Goal: Find specific fact: Find specific fact

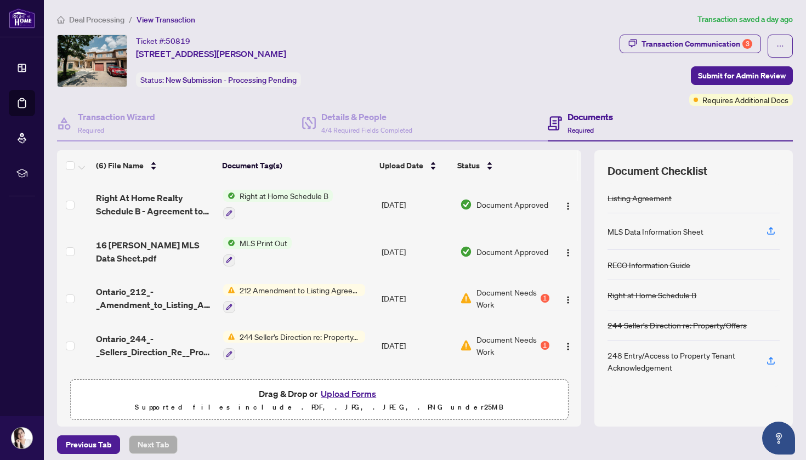
scroll to position [81, 0]
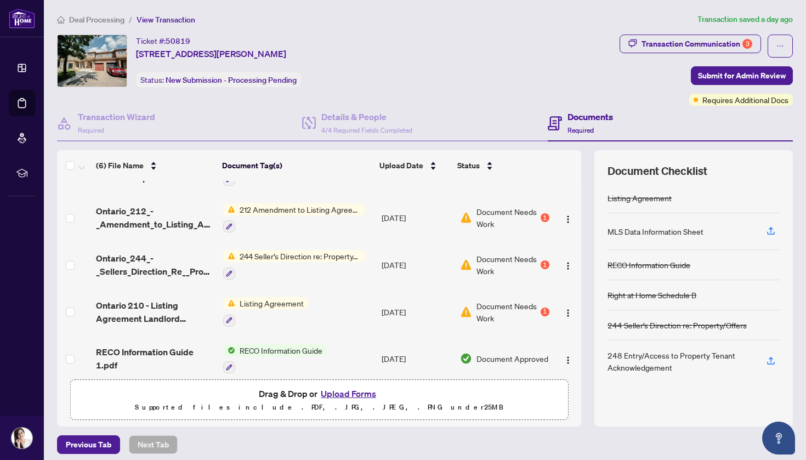
click at [542, 217] on div "1" at bounding box center [545, 217] width 9 height 9
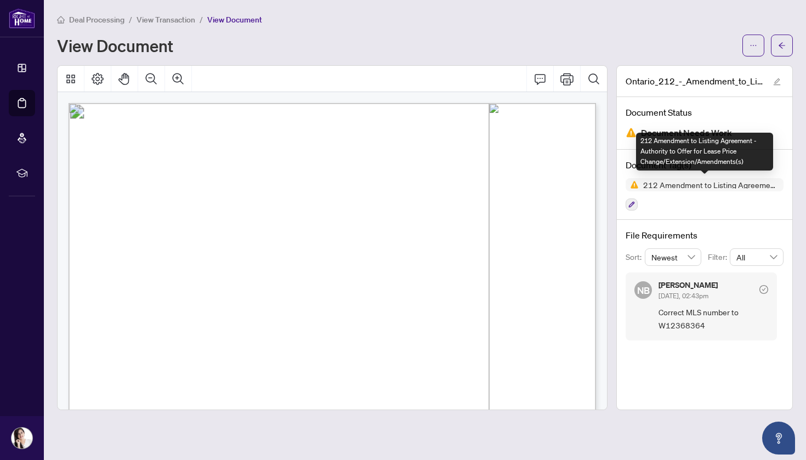
click at [678, 184] on span "212 Amendment to Listing Agreement - Authority to Offer for Lease Price Change/…" at bounding box center [711, 185] width 145 height 8
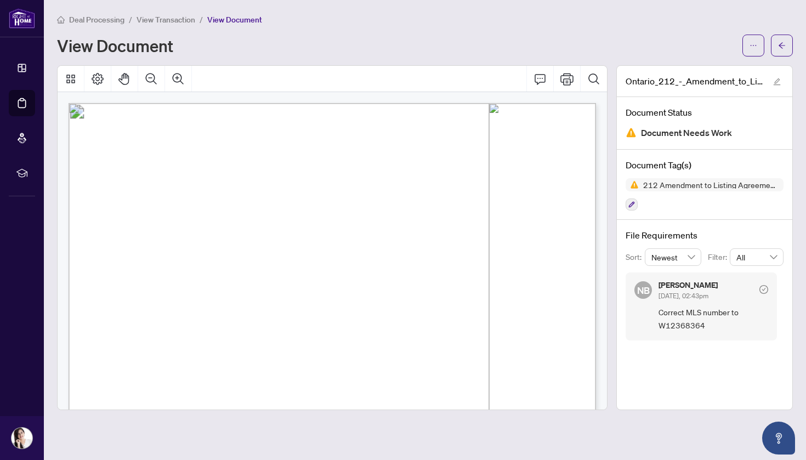
click at [698, 130] on span "Document Needs Work" at bounding box center [686, 133] width 91 height 15
click at [628, 133] on img at bounding box center [631, 132] width 11 height 11
click at [335, 290] on span "BOARD:" at bounding box center [336, 289] width 27 height 8
click at [96, 81] on icon "Page Layout" at bounding box center [97, 78] width 13 height 13
click at [567, 80] on icon "Print" at bounding box center [567, 78] width 13 height 13
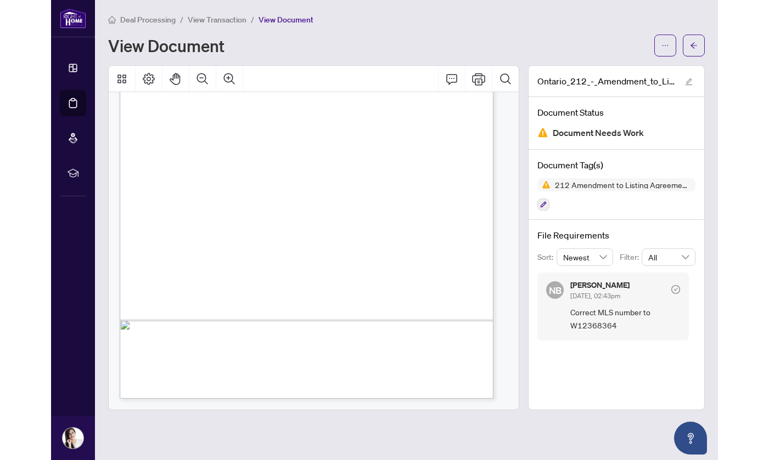
scroll to position [200, 0]
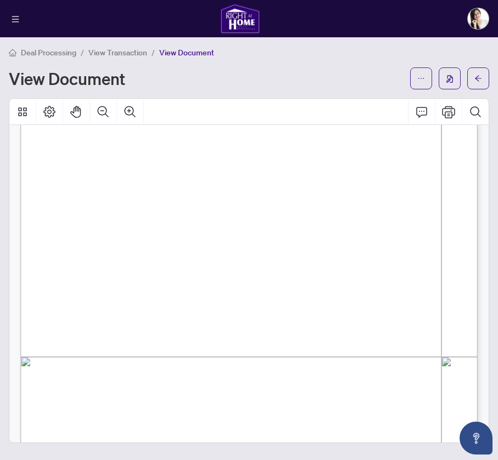
click at [173, 0] on div "[PERSON_NAME]" at bounding box center [249, 18] width 498 height 37
click at [445, 115] on icon "Print" at bounding box center [448, 111] width 13 height 13
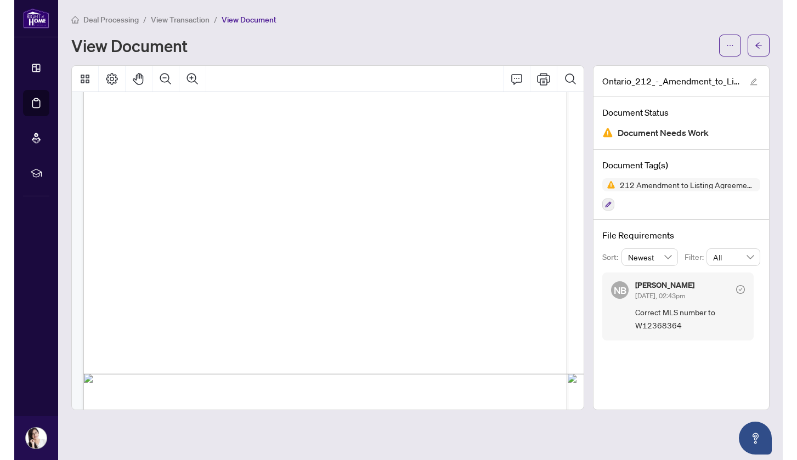
scroll to position [230, 0]
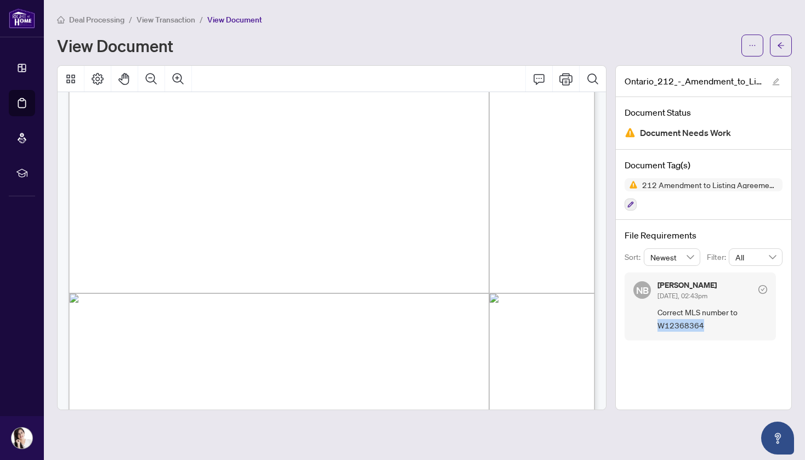
drag, startPoint x: 717, startPoint y: 328, endPoint x: 659, endPoint y: 328, distance: 57.6
click at [659, 328] on span "Correct MLS number to W12368364" at bounding box center [713, 319] width 110 height 26
copy span "W12368364"
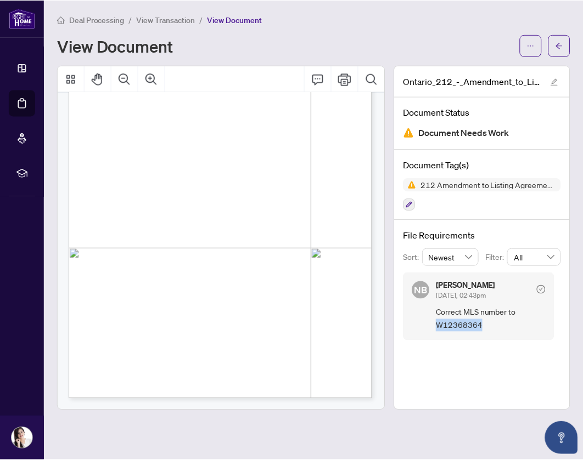
scroll to position [98, 0]
